Goal: Consume media (video, audio): Watch videos, listen to music or podcasts

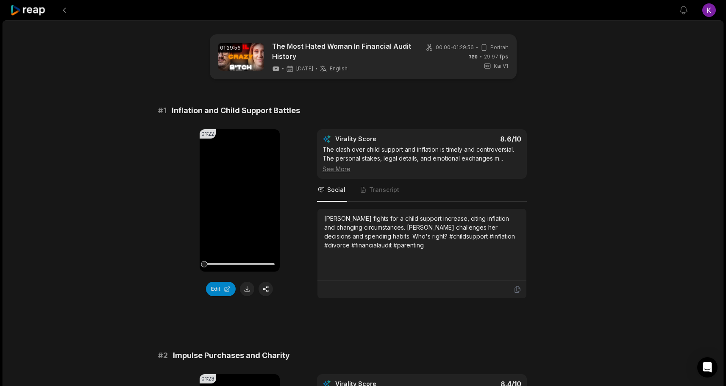
click at [24, 11] on icon at bounding box center [28, 10] width 36 height 11
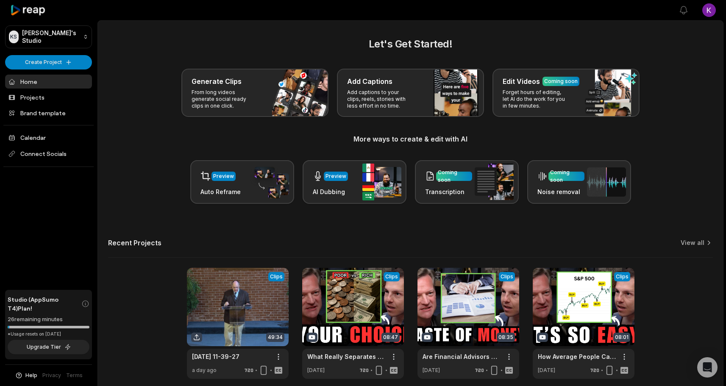
click at [129, 203] on div "Preview Auto Reframe Preview AI Dubbing Coming soon Transcription Coming soon N…" at bounding box center [410, 182] width 605 height 44
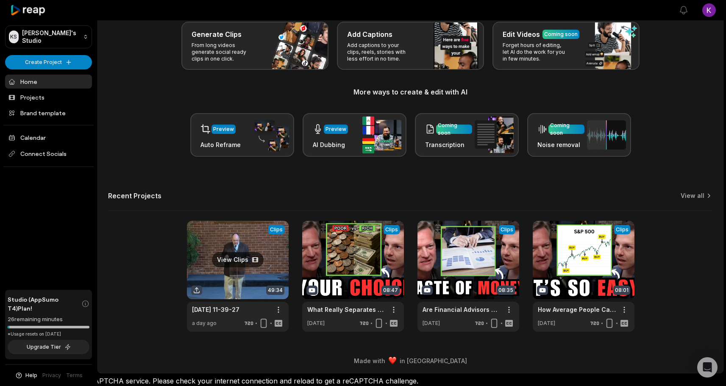
click at [249, 261] on link at bounding box center [238, 276] width 102 height 111
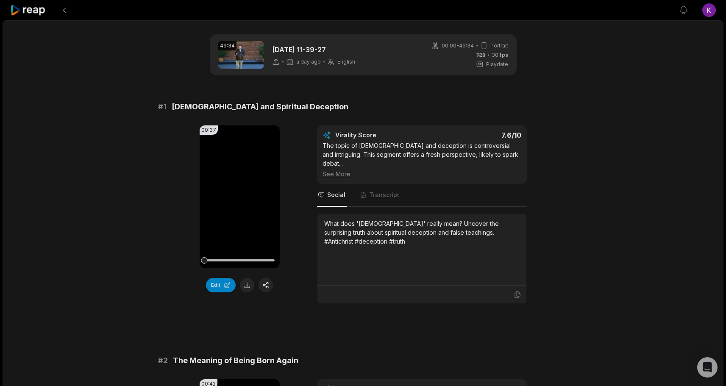
click at [305, 286] on div "00:37 Your browser does not support mp4 format. Edit Virality Score 7.6 /10 The…" at bounding box center [363, 214] width 410 height 178
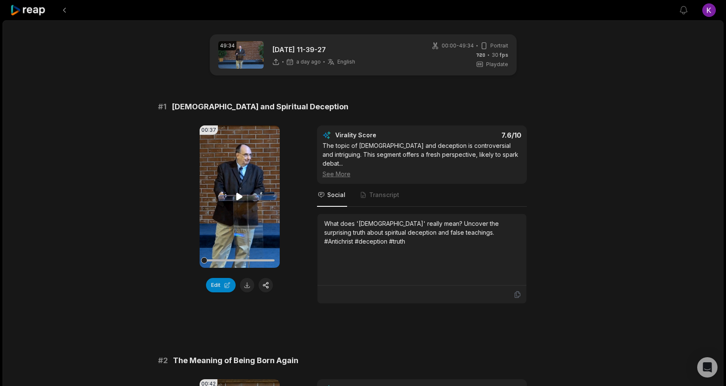
click at [239, 196] on icon at bounding box center [239, 196] width 6 height 7
